Goal: Check status: Check status

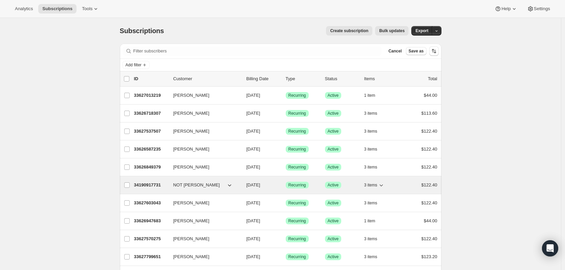
click at [231, 185] on icon "button" at bounding box center [229, 185] width 3 height 2
click at [153, 186] on p "34190917731" at bounding box center [151, 185] width 34 height 7
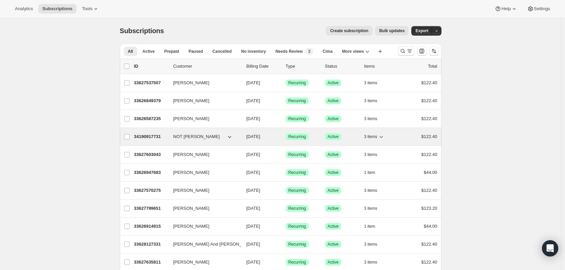
click at [154, 138] on p "34190917731" at bounding box center [151, 136] width 34 height 7
